Goal: Task Accomplishment & Management: Manage account settings

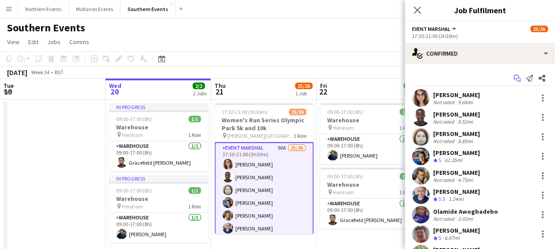
click at [513, 75] on icon "Start chat" at bounding box center [516, 78] width 7 height 7
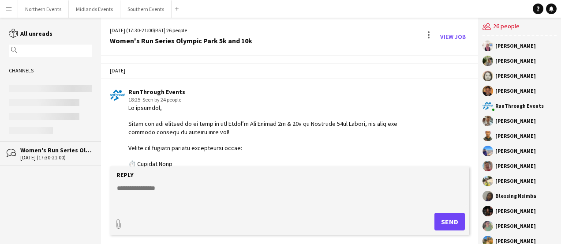
scroll to position [1447, 0]
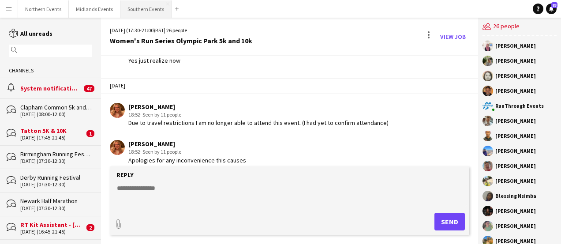
click at [130, 10] on button "Southern Events Close" at bounding box center [145, 8] width 51 height 17
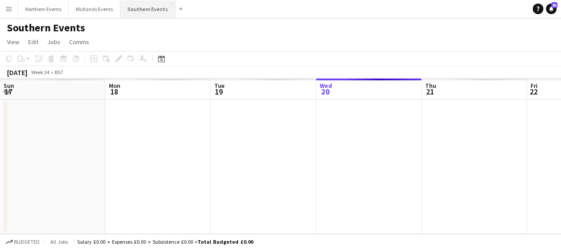
scroll to position [0, 211]
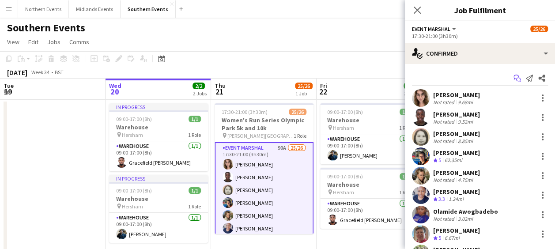
click at [513, 80] on icon "Start chat" at bounding box center [516, 78] width 7 height 7
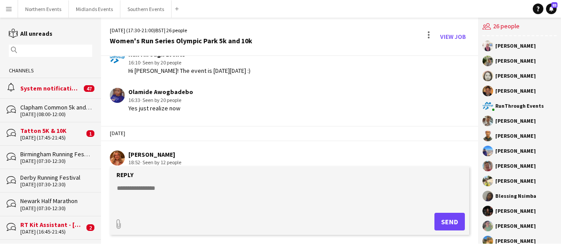
scroll to position [1447, 0]
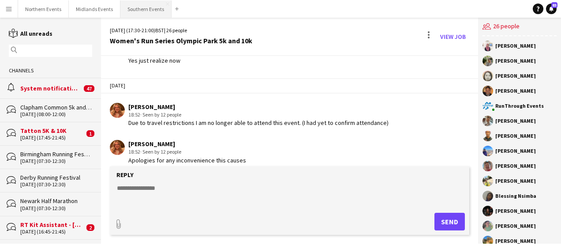
click at [140, 12] on button "Southern Events Close" at bounding box center [145, 8] width 51 height 17
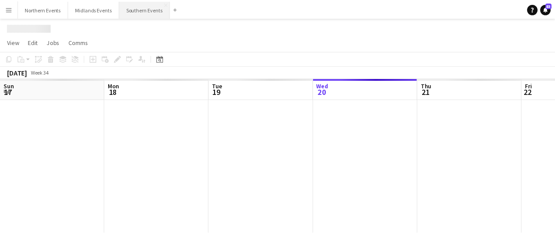
scroll to position [0, 211]
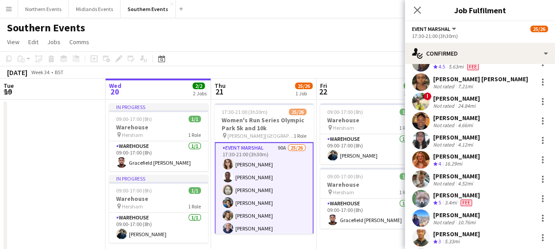
scroll to position [329, 0]
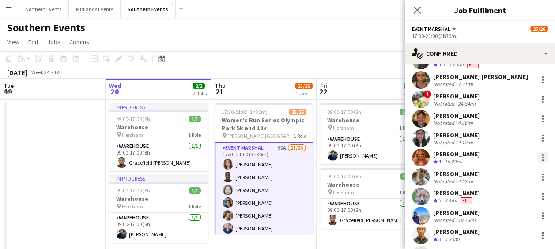
click at [537, 152] on div at bounding box center [542, 157] width 11 height 11
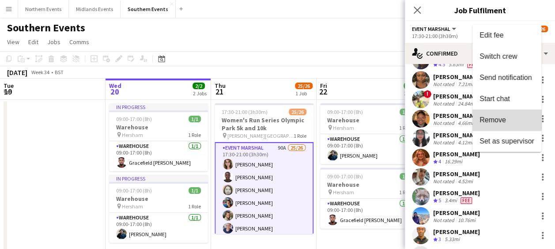
click at [497, 113] on button "Remove" at bounding box center [506, 119] width 69 height 21
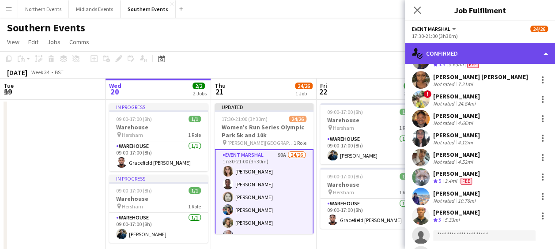
click at [485, 54] on div "single-neutral-actions-check-2 Confirmed" at bounding box center [480, 53] width 150 height 21
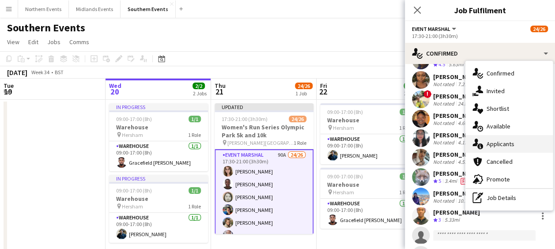
click at [493, 144] on div "single-neutral-actions-information Applicants" at bounding box center [508, 144] width 87 height 18
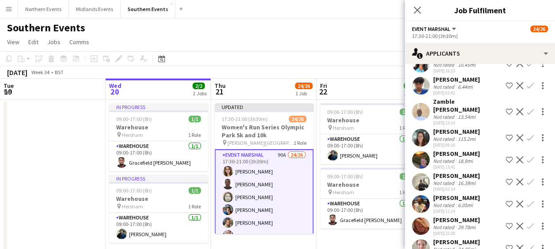
scroll to position [1825, 0]
click at [421, 152] on app-user-avatar at bounding box center [421, 159] width 18 height 18
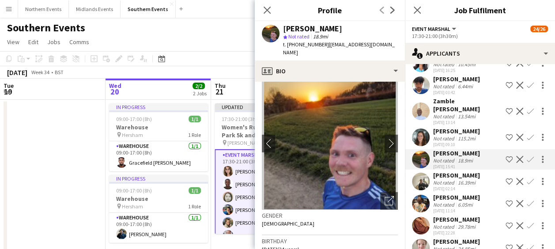
scroll to position [0, 0]
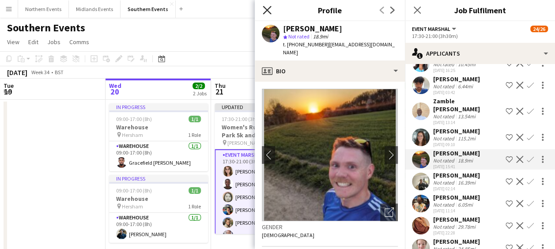
click at [267, 13] on icon "Close pop-in" at bounding box center [267, 10] width 8 height 8
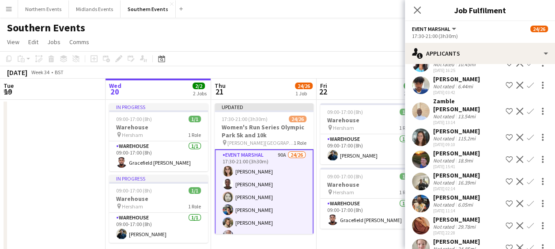
scroll to position [1958, 0]
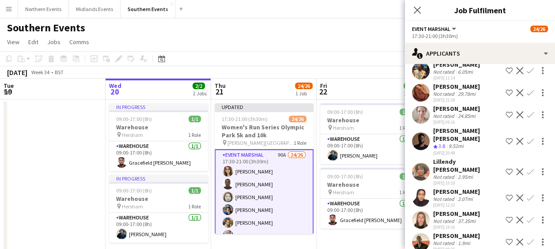
click at [526, 216] on app-icon "Confirm" at bounding box center [529, 219] width 7 height 7
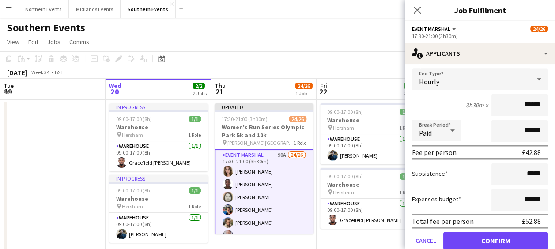
scroll to position [2131, 0]
click at [497, 232] on button "Confirm" at bounding box center [495, 241] width 105 height 18
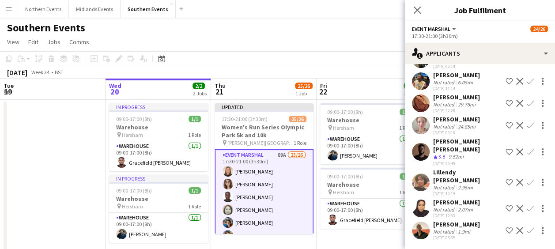
scroll to position [1909, 0]
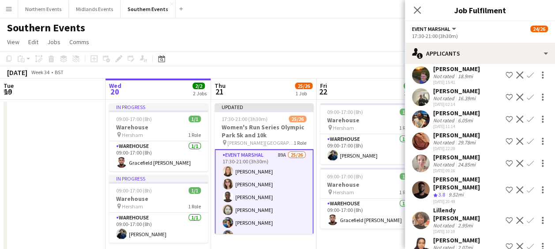
click at [364, 26] on div "Southern Events" at bounding box center [277, 26] width 555 height 17
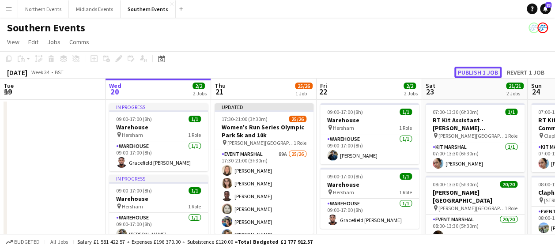
click at [468, 70] on button "Publish 1 job" at bounding box center [477, 72] width 47 height 11
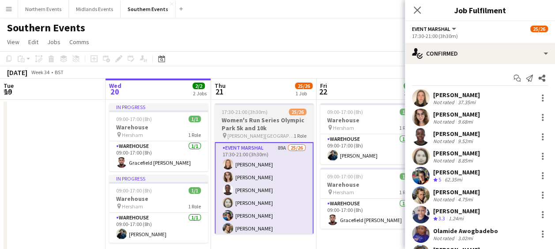
click at [257, 123] on h3 "Women's Run Series Olympic Park 5k and 10k" at bounding box center [263, 124] width 99 height 16
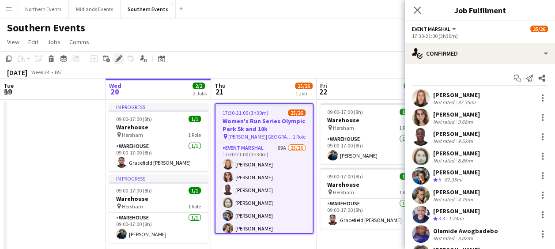
click at [116, 60] on icon at bounding box center [118, 58] width 5 height 5
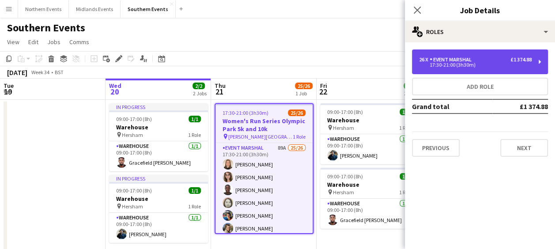
click at [453, 61] on div "Event Marshal" at bounding box center [451, 59] width 45 height 6
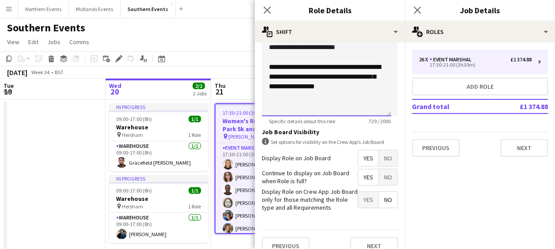
scroll to position [348, 0]
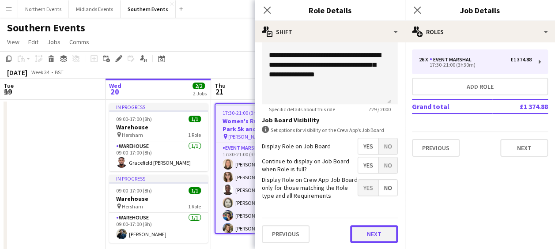
click at [367, 234] on button "Next" at bounding box center [374, 234] width 48 height 18
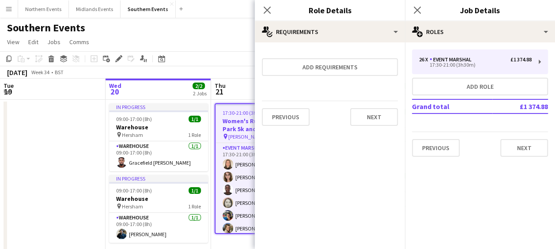
scroll to position [0, 0]
click at [378, 120] on button "Next" at bounding box center [374, 117] width 48 height 18
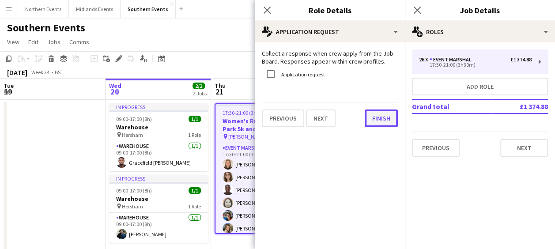
click at [378, 120] on button "Finish" at bounding box center [380, 118] width 33 height 18
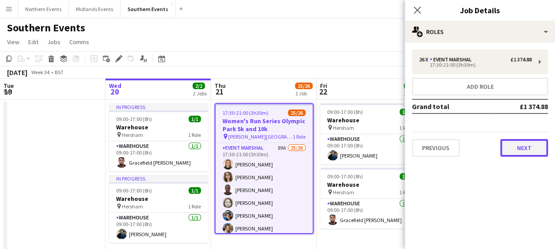
click at [515, 147] on button "Next" at bounding box center [524, 148] width 48 height 18
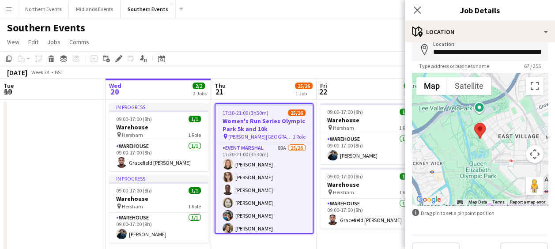
scroll to position [63, 0]
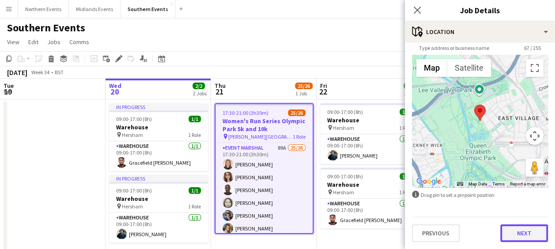
click at [501, 232] on button "Next" at bounding box center [524, 233] width 48 height 18
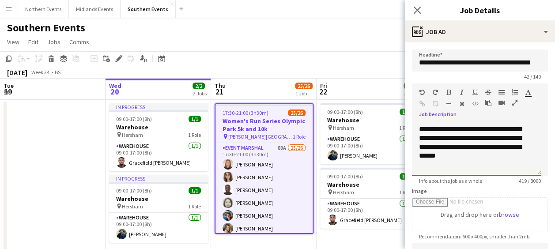
scroll to position [69, 0]
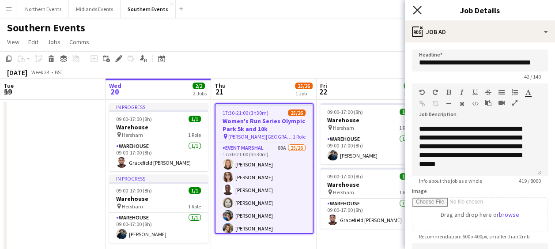
click at [416, 11] on icon "Close pop-in" at bounding box center [417, 10] width 8 height 8
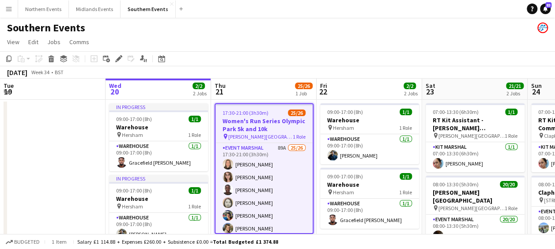
click at [361, 59] on app-toolbar "Copy Paste Paste Ctrl+V Paste with crew Ctrl+Shift+V Paste linked Job [GEOGRAPH…" at bounding box center [277, 58] width 555 height 15
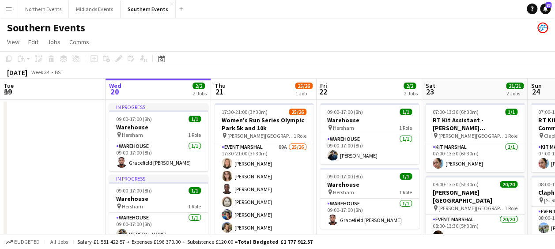
click at [250, 20] on div "Southern Events" at bounding box center [277, 26] width 555 height 17
